Goal: Ask a question

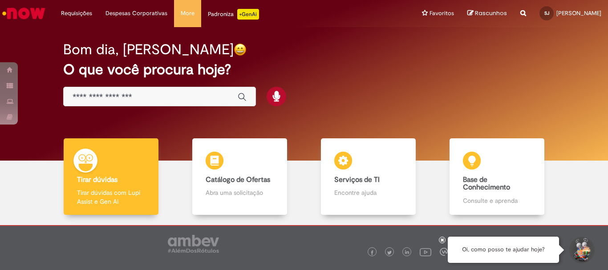
click at [140, 96] on input "Basta digitar aqui" at bounding box center [151, 97] width 156 height 10
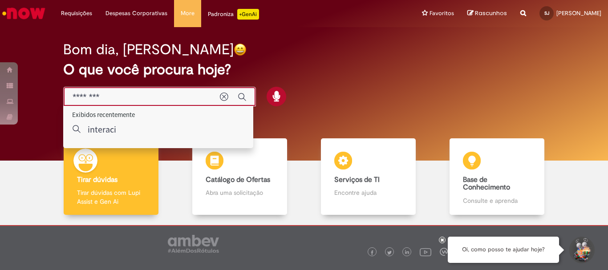
type input "*******"
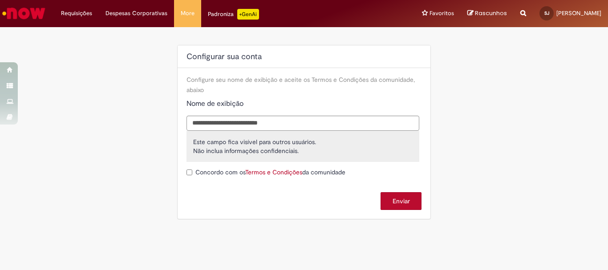
click at [394, 201] on button "Enviar" at bounding box center [400, 201] width 41 height 18
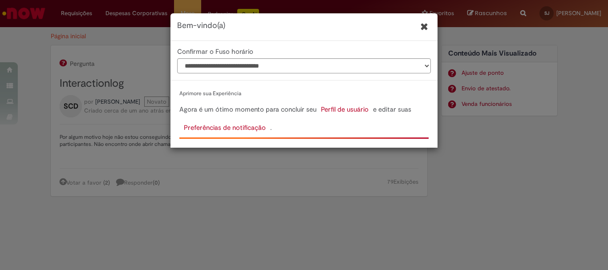
click at [423, 27] on icon "Fechar" at bounding box center [424, 26] width 8 height 10
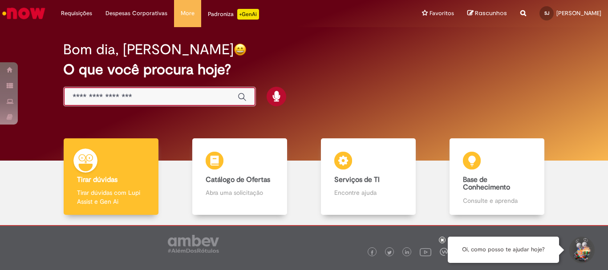
click at [135, 97] on input "Basta digitar aqui" at bounding box center [151, 97] width 156 height 10
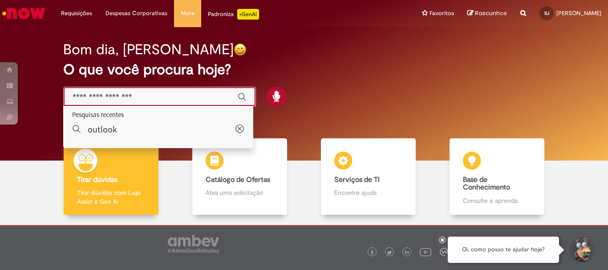
click at [135, 97] on input "Basta digitar aqui" at bounding box center [151, 97] width 156 height 10
click at [274, 53] on div "Bom dia, [PERSON_NAME]" at bounding box center [303, 50] width 481 height 16
